Goal: Communication & Community: Answer question/provide support

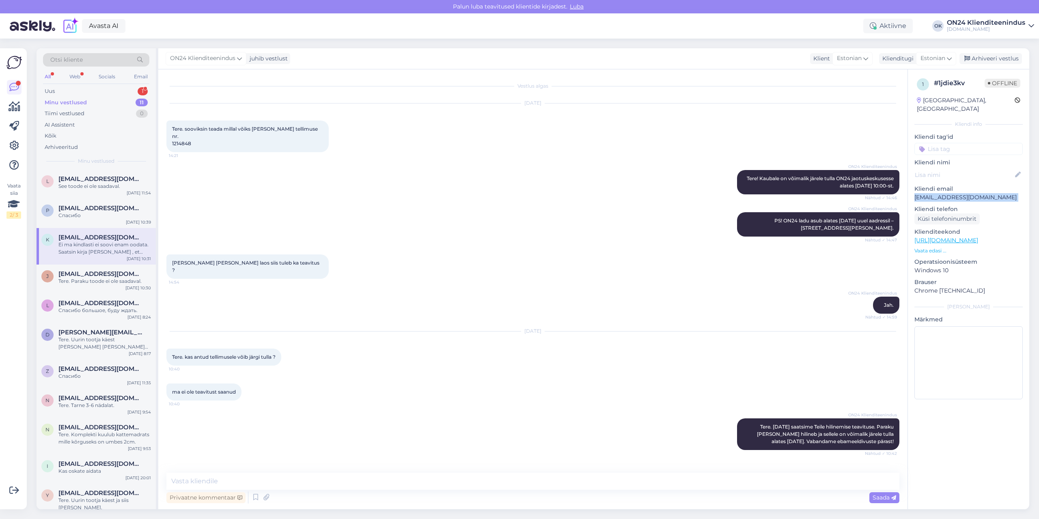
scroll to position [632, 0]
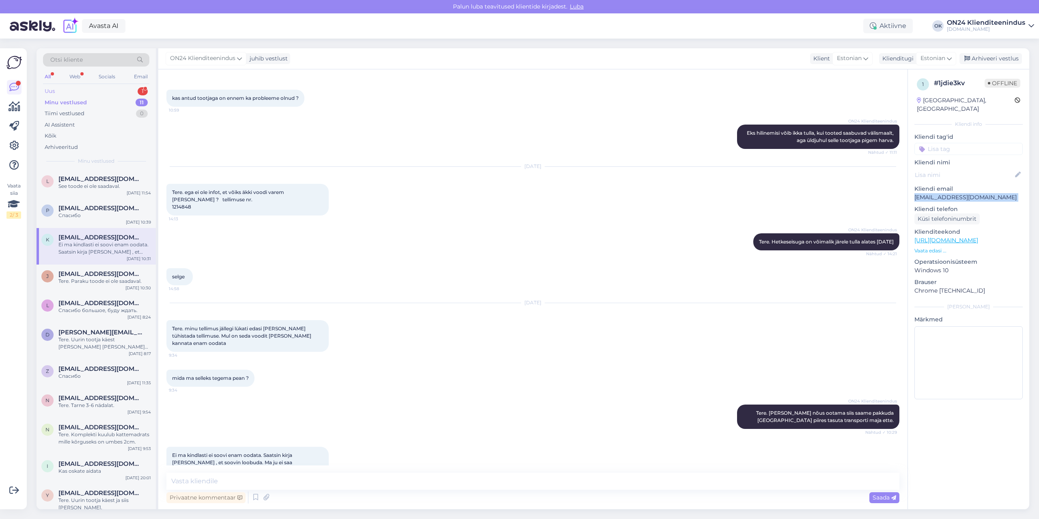
click at [78, 91] on div "Uus 1" at bounding box center [96, 91] width 106 height 11
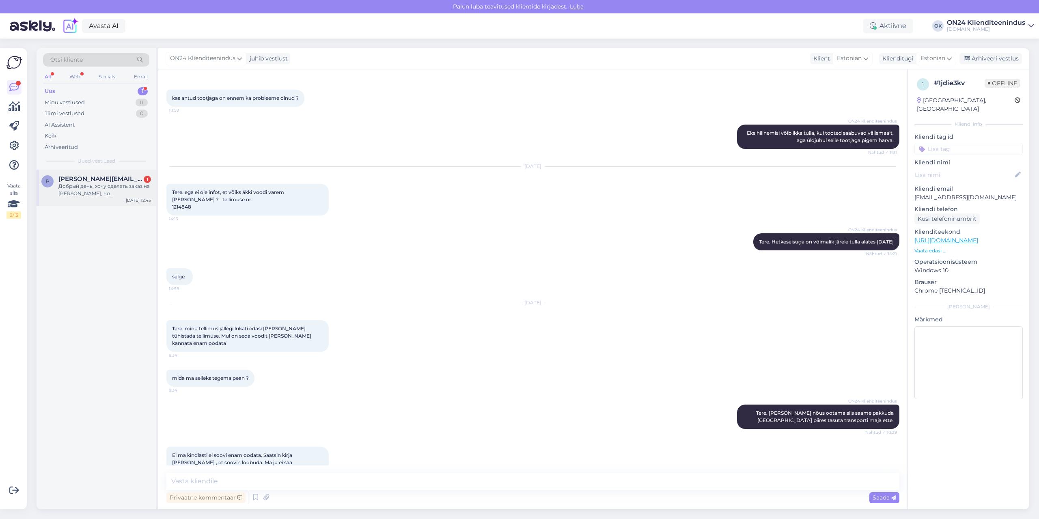
click at [101, 197] on div "Добрый день, хочу сделать заказ на [PERSON_NAME], но [PERSON_NAME] отметил гало…" at bounding box center [104, 190] width 93 height 15
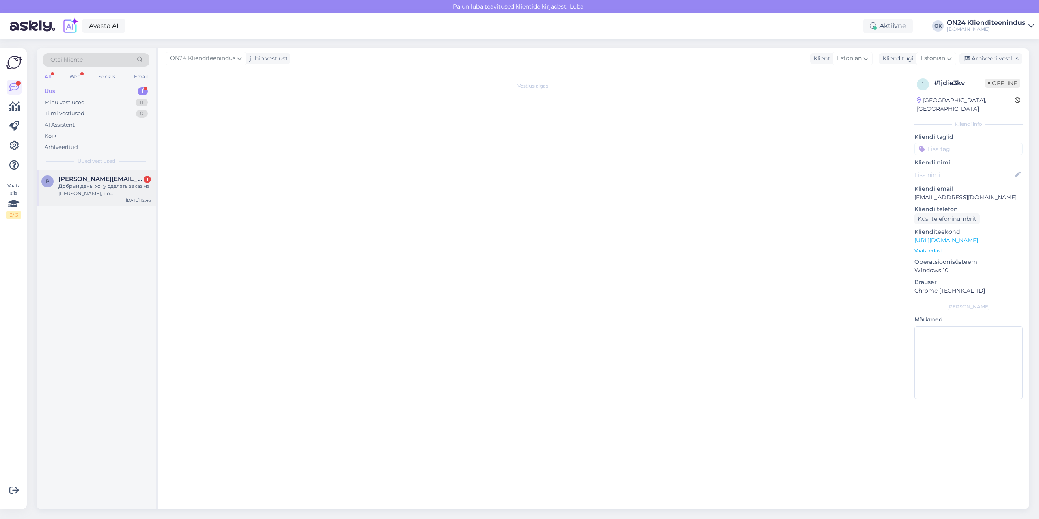
scroll to position [0, 0]
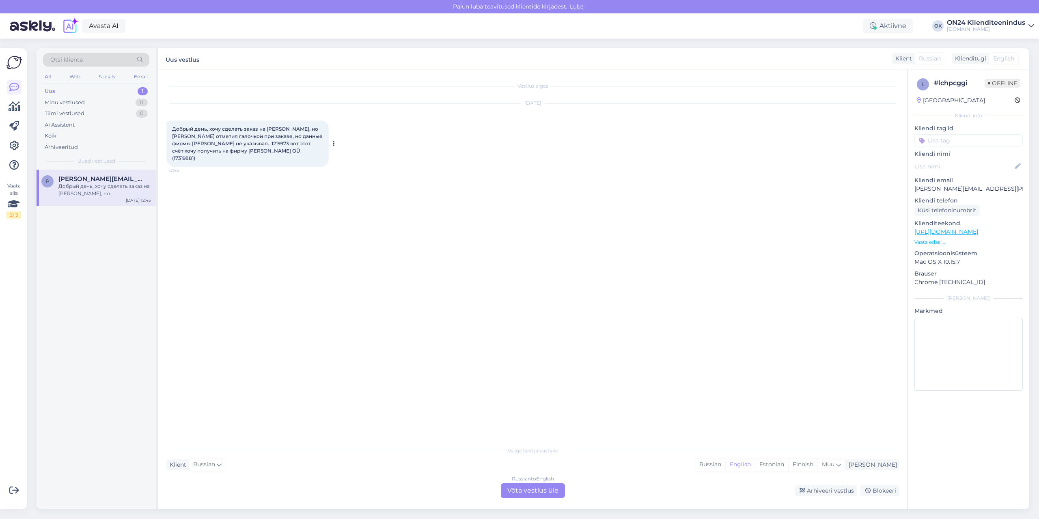
click at [218, 144] on span "Добрый день, хочу сделать заказ на [PERSON_NAME], но [PERSON_NAME] отметил гало…" at bounding box center [248, 143] width 152 height 35
copy span "1219973"
click at [227, 149] on span "Добрый день, хочу сделать заказ на [PERSON_NAME], но [PERSON_NAME] отметил гало…" at bounding box center [248, 143] width 152 height 35
drag, startPoint x: 191, startPoint y: 151, endPoint x: 242, endPoint y: 153, distance: 50.8
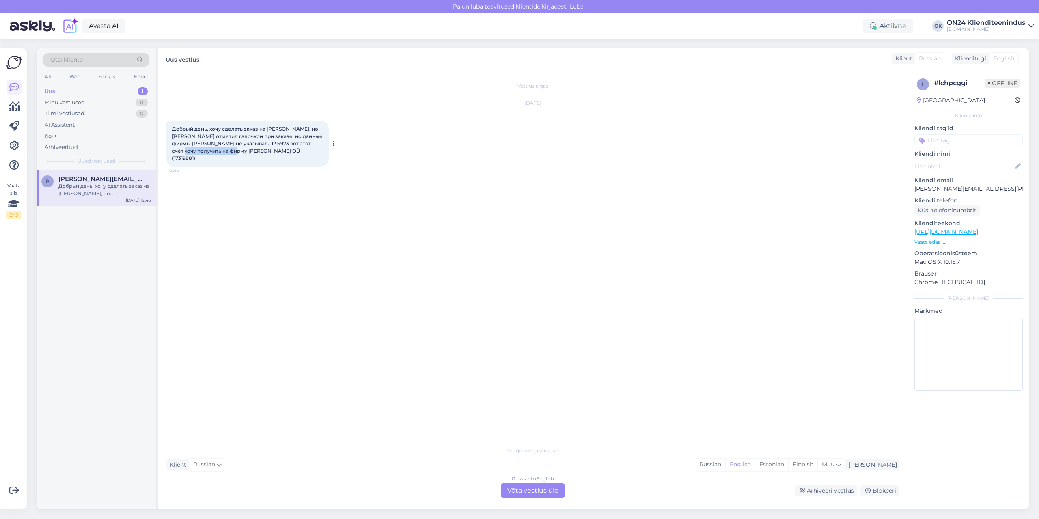
click at [242, 153] on span "Добрый день, хочу сделать заказ на [PERSON_NAME], но [PERSON_NAME] отметил гало…" at bounding box center [248, 143] width 152 height 35
copy span "[PERSON_NAME] Haldus OÜ"
click at [788, 462] on div "Estonian" at bounding box center [771, 465] width 33 height 12
click at [533, 490] on div "Russian to Estonian Võta vestlus üle" at bounding box center [533, 491] width 64 height 15
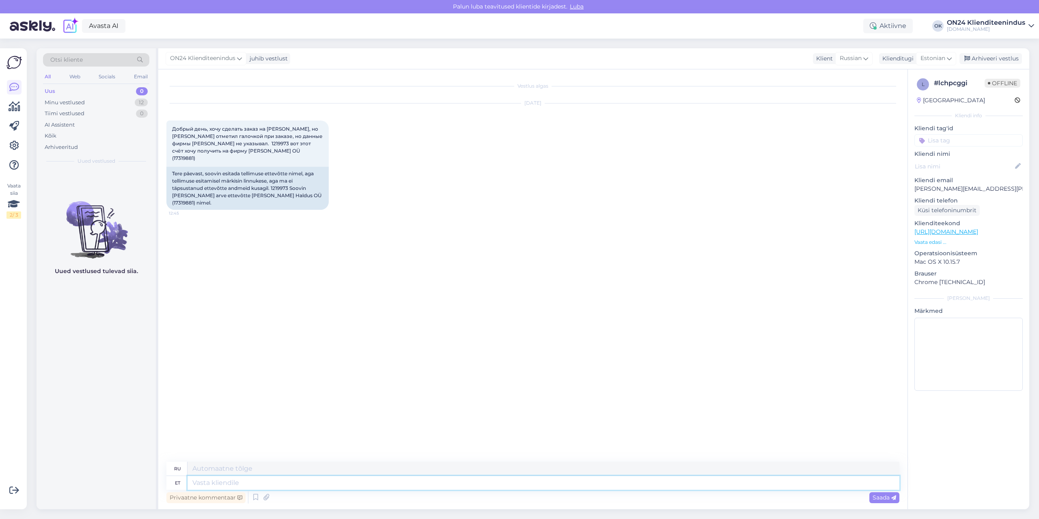
click at [321, 484] on textarea at bounding box center [544, 483] width 712 height 14
type textarea "Tere."
type textarea "Привет."
type textarea "Tere. Arve saa"
type textarea "Здравствуйте. Счёт."
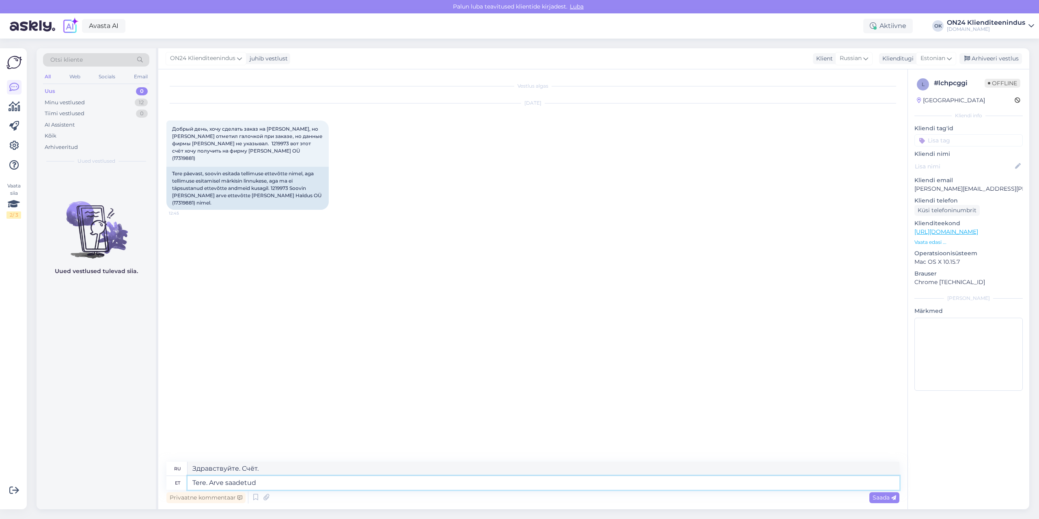
type textarea "Tere. Arve saadetud e"
type textarea "Здравствуйте. Счёт отправлен."
type textarea "Tere. Arve saadetud e-mailile."
type textarea "Здравствуйте. Счёт отправлен на электронную почту."
type textarea "Tere. Arve saadetud e-mailile."
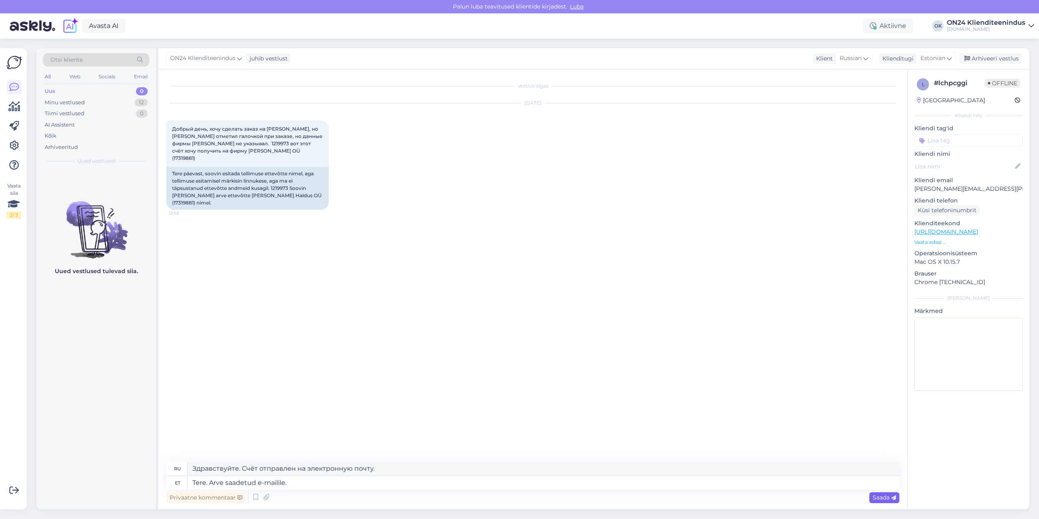
click at [884, 499] on span "Saada" at bounding box center [885, 497] width 24 height 7
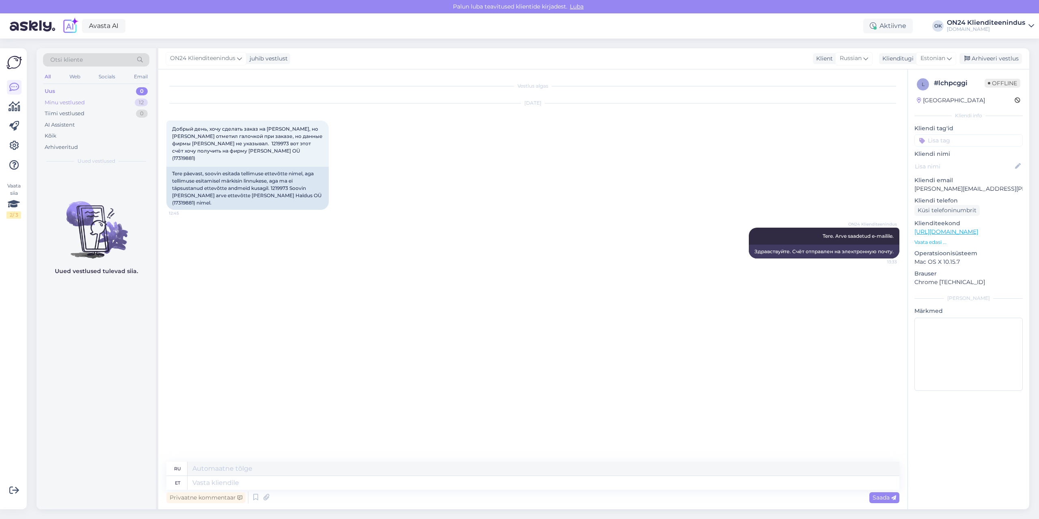
click at [111, 105] on div "Minu vestlused 12" at bounding box center [96, 102] width 106 height 11
